Goal: Information Seeking & Learning: Understand process/instructions

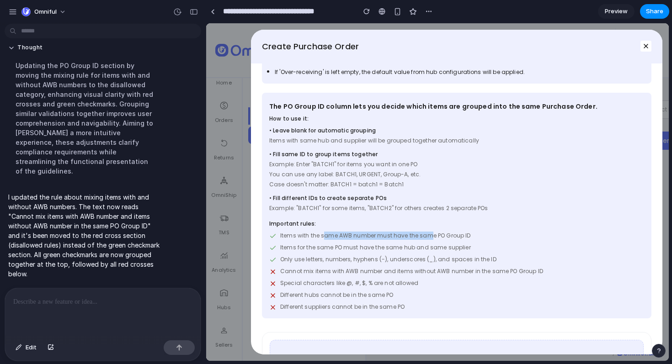
scroll to position [217, 0]
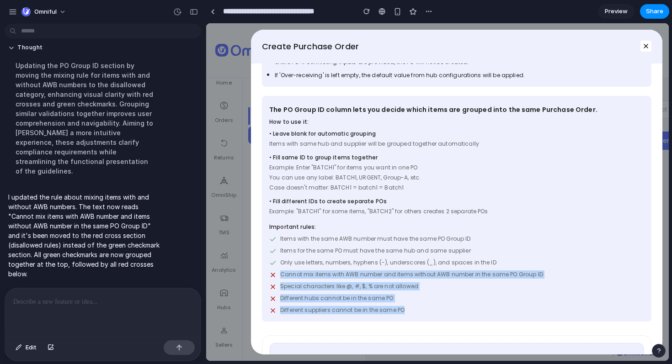
drag, startPoint x: 409, startPoint y: 314, endPoint x: 278, endPoint y: 275, distance: 136.8
click at [274, 275] on div "Items with the same AWB number must have the same PO Group ID Items for the sam…" at bounding box center [456, 275] width 375 height 80
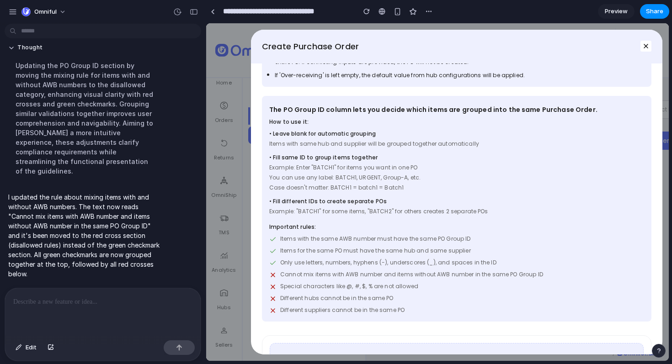
click at [362, 289] on span "Special characters like @, #, $, % are not allowed" at bounding box center [349, 287] width 138 height 8
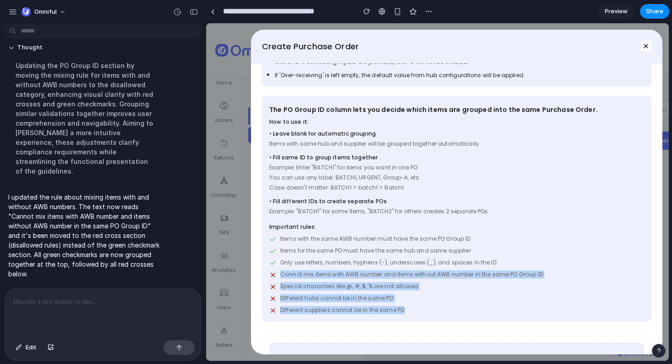
drag, startPoint x: 417, startPoint y: 312, endPoint x: 268, endPoint y: 273, distance: 154.1
click at [268, 273] on div "How to use it: • Leave blank for automatic grouping Items with same hub and sup…" at bounding box center [457, 216] width 390 height 197
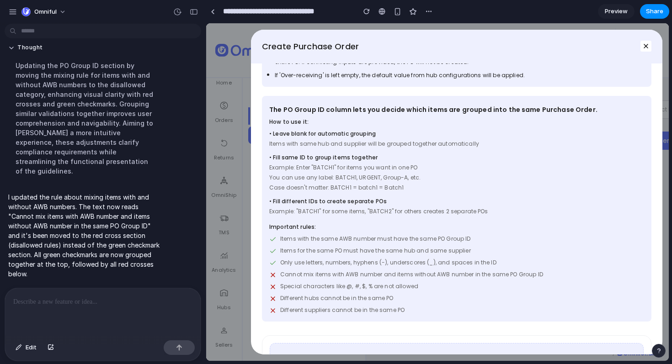
click at [488, 266] on span "Only use letters, numbers, hyphens (-), underscores (_), and spaces in the ID" at bounding box center [388, 263] width 216 height 8
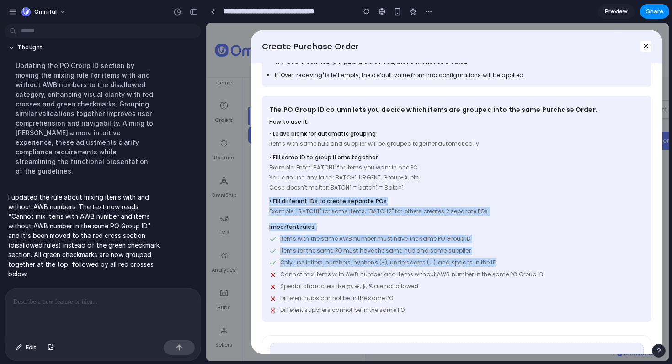
drag, startPoint x: 501, startPoint y: 266, endPoint x: 266, endPoint y: 201, distance: 244.3
click at [266, 201] on div "How to use it: • Leave blank for automatic grouping Items with same hub and sup…" at bounding box center [457, 216] width 390 height 197
click at [300, 205] on span "• Fill different IDs to create separate POs" at bounding box center [456, 202] width 375 height 8
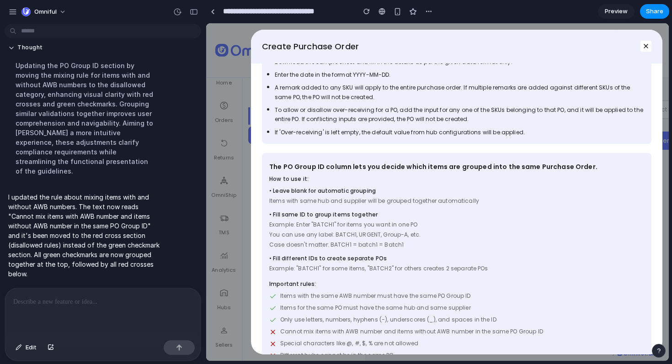
scroll to position [169, 0]
